Goal: Navigation & Orientation: Find specific page/section

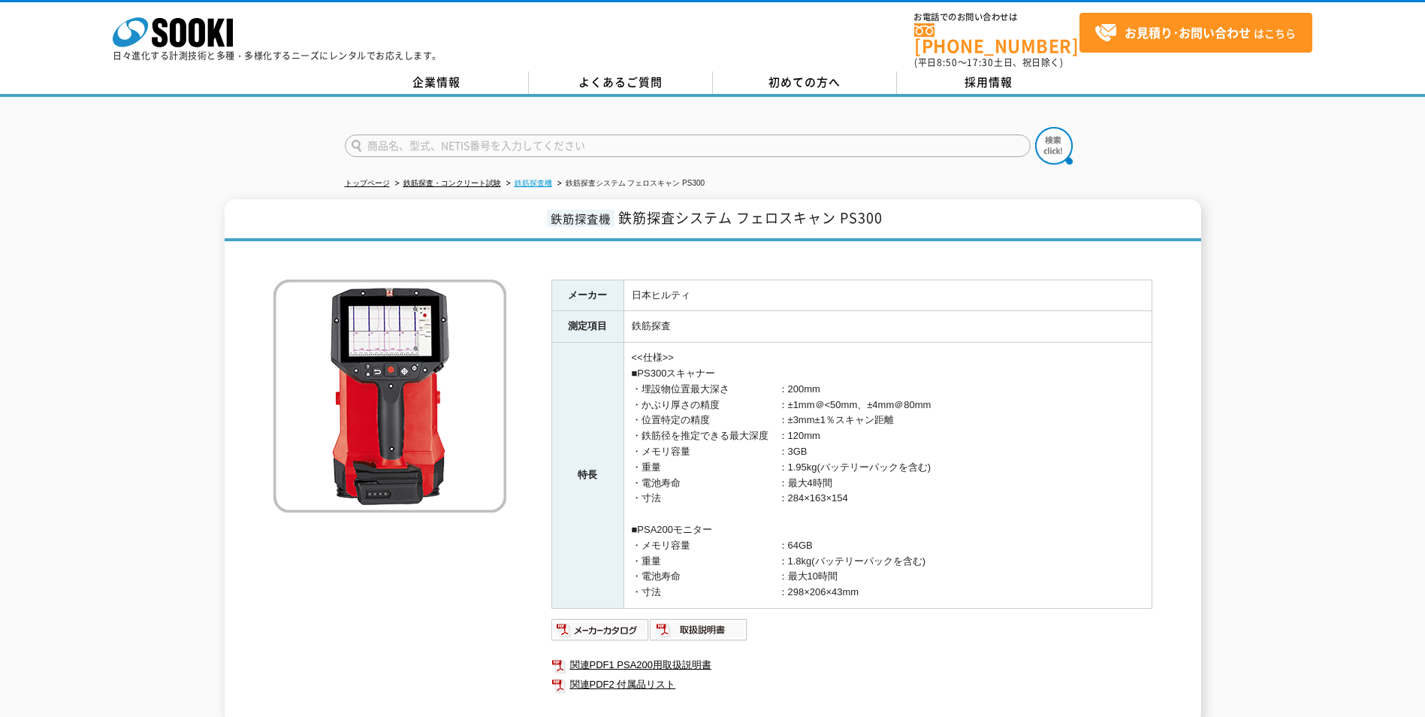
click at [524, 179] on link "鉄筋探査機" at bounding box center [534, 183] width 38 height 8
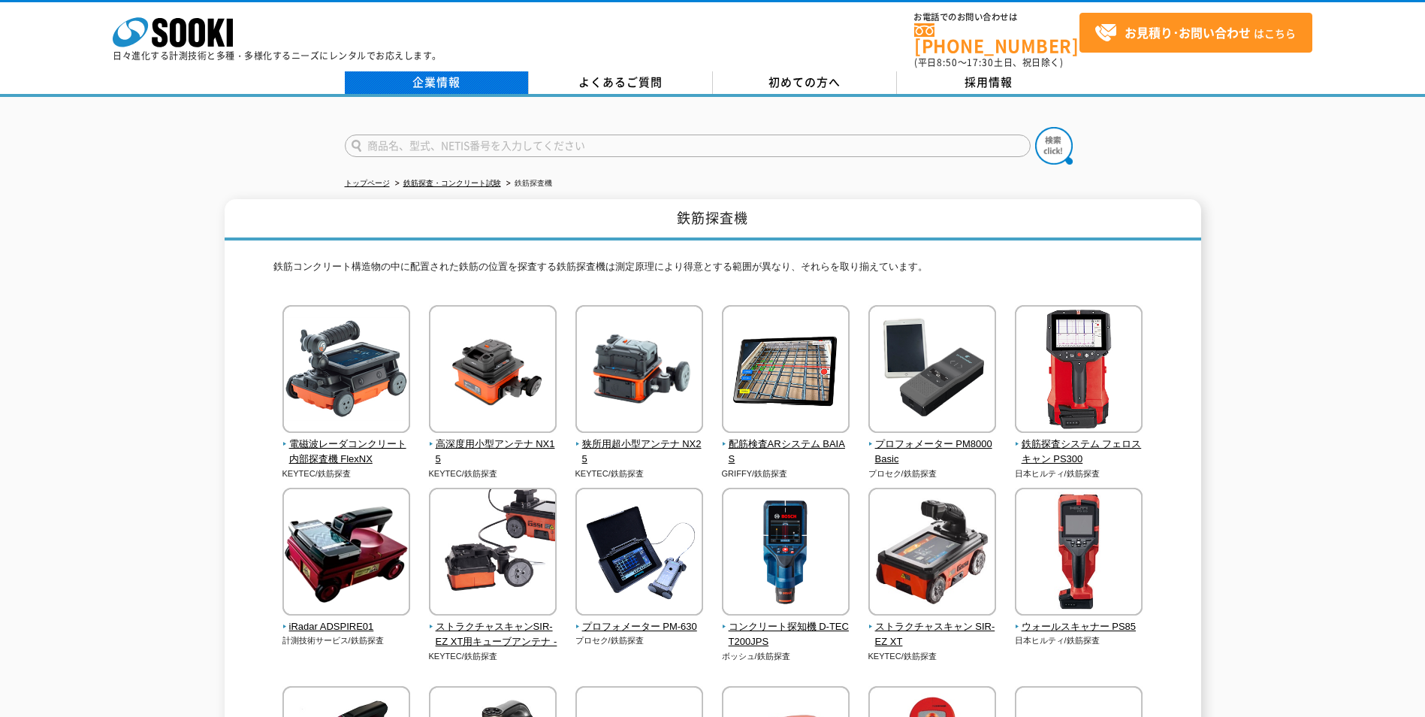
click at [466, 77] on link "企業情報" at bounding box center [437, 82] width 184 height 23
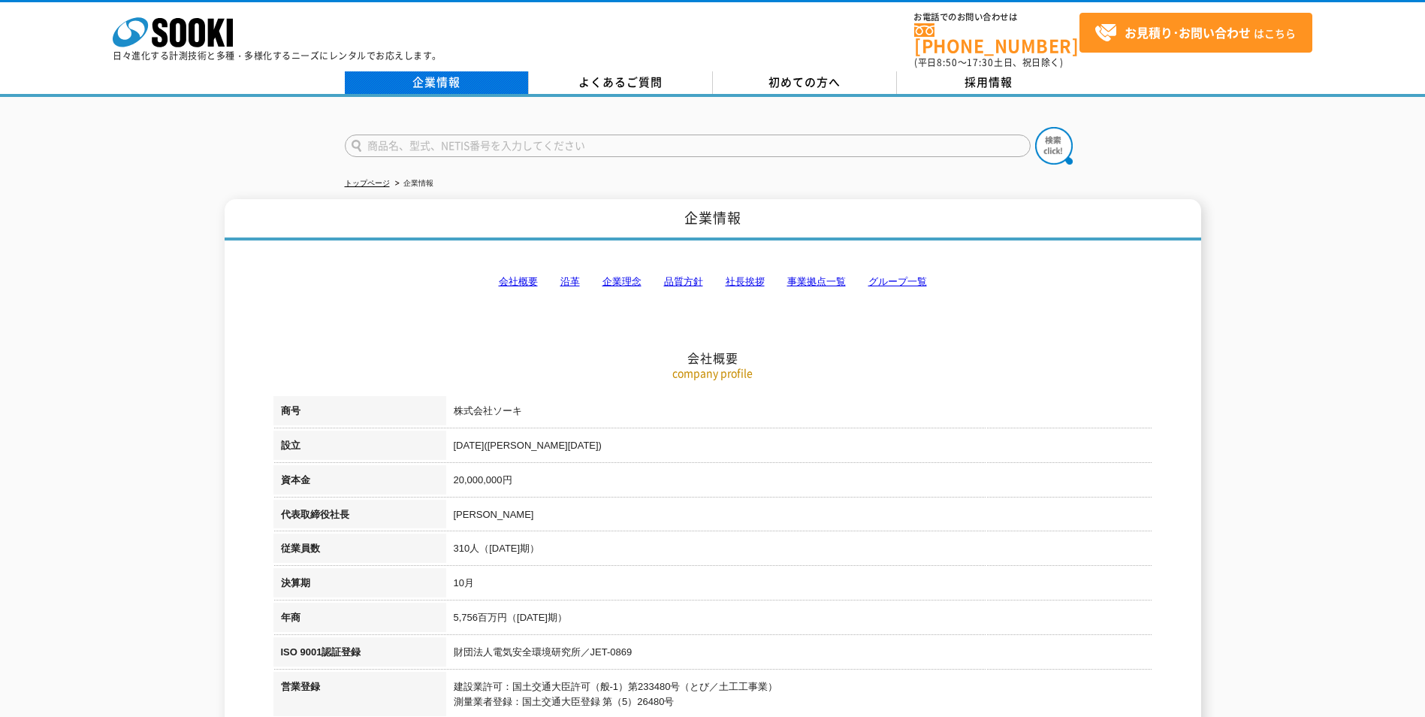
click at [396, 78] on link "企業情報" at bounding box center [437, 82] width 184 height 23
click at [353, 179] on link "トップページ" at bounding box center [367, 183] width 45 height 8
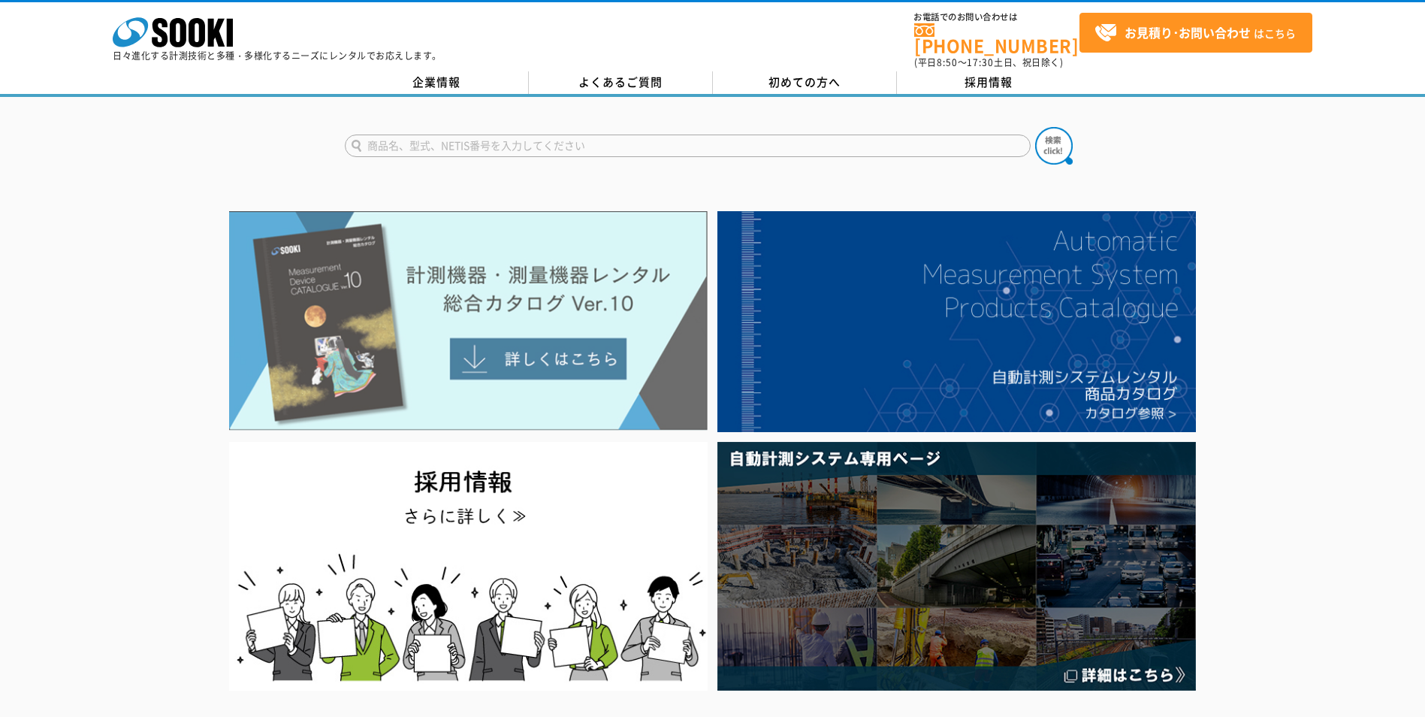
click at [521, 341] on img at bounding box center [468, 320] width 479 height 219
